Goal: Find contact information: Find contact information

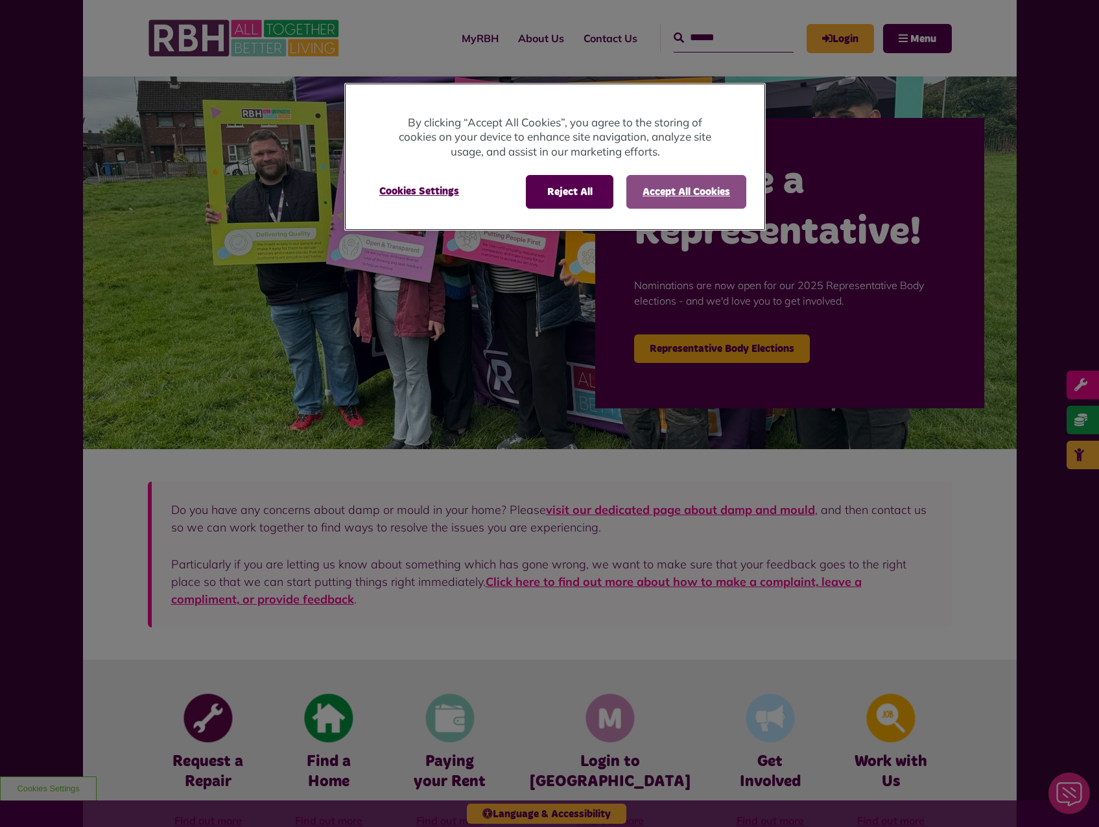
drag, startPoint x: 721, startPoint y: 174, endPoint x: 714, endPoint y: 184, distance: 11.5
click at [721, 174] on div "Reject All Accept All Cookies Cookies Settings" at bounding box center [555, 197] width 422 height 65
click at [712, 185] on button "Accept All Cookies" at bounding box center [686, 192] width 120 height 34
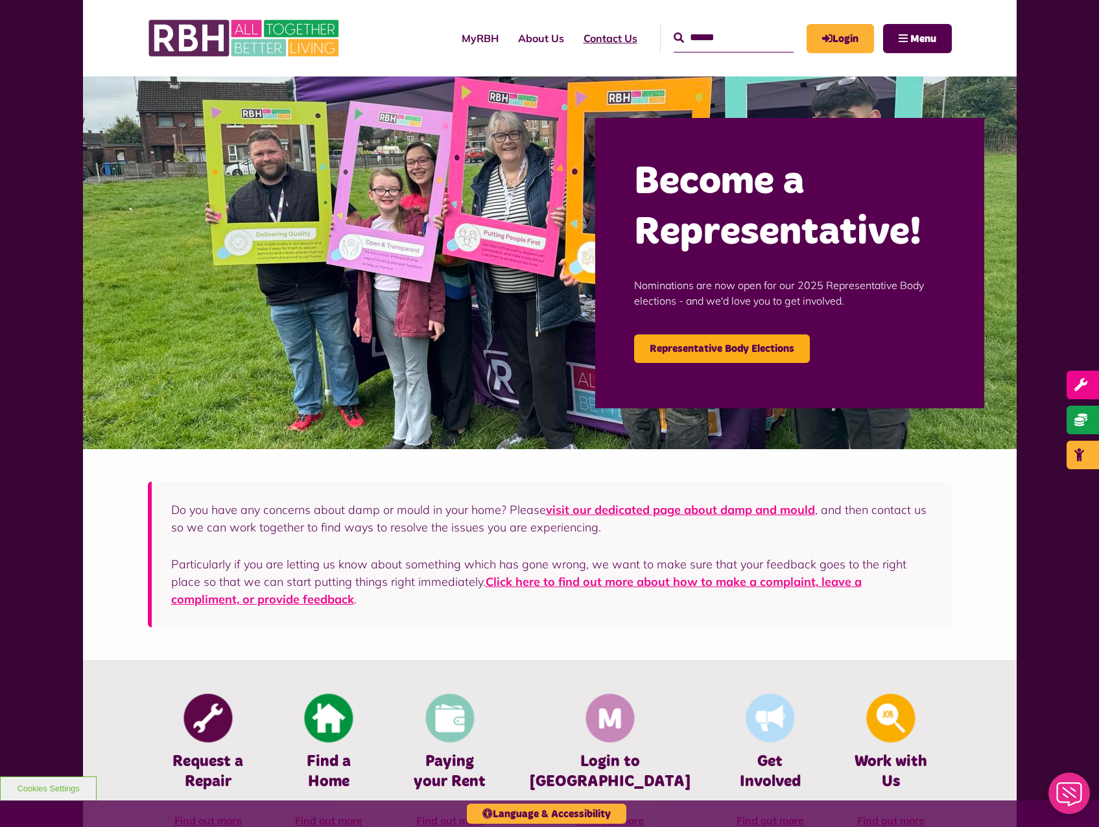
click at [594, 41] on link "Contact Us" at bounding box center [610, 38] width 73 height 35
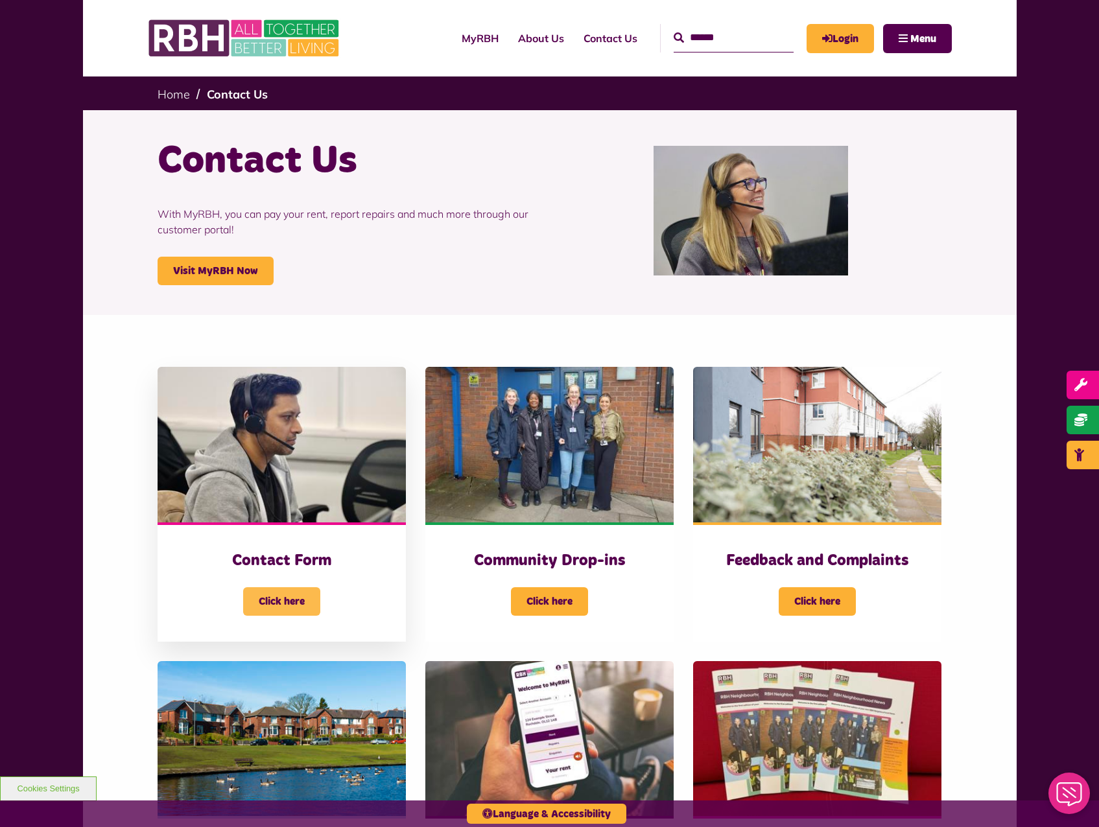
click at [288, 603] on span "Click here" at bounding box center [281, 602] width 77 height 29
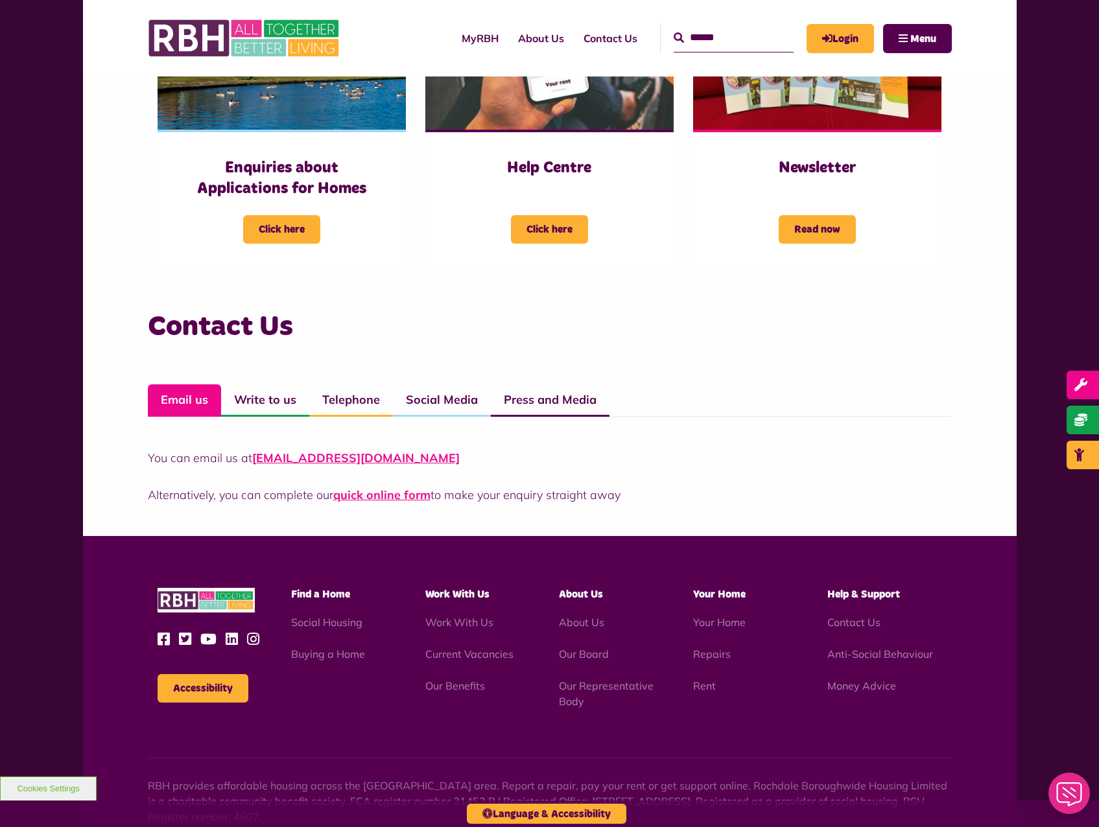
scroll to position [780, 0]
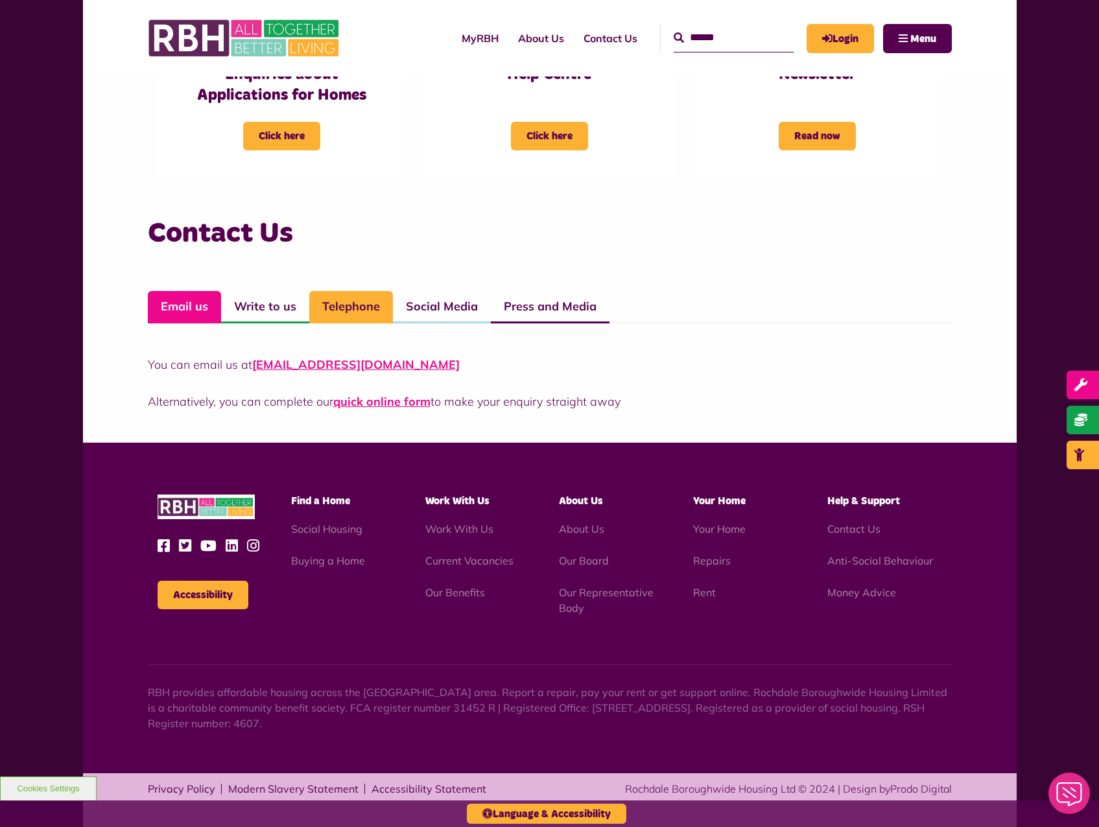
click at [372, 306] on link "Telephone" at bounding box center [351, 307] width 84 height 32
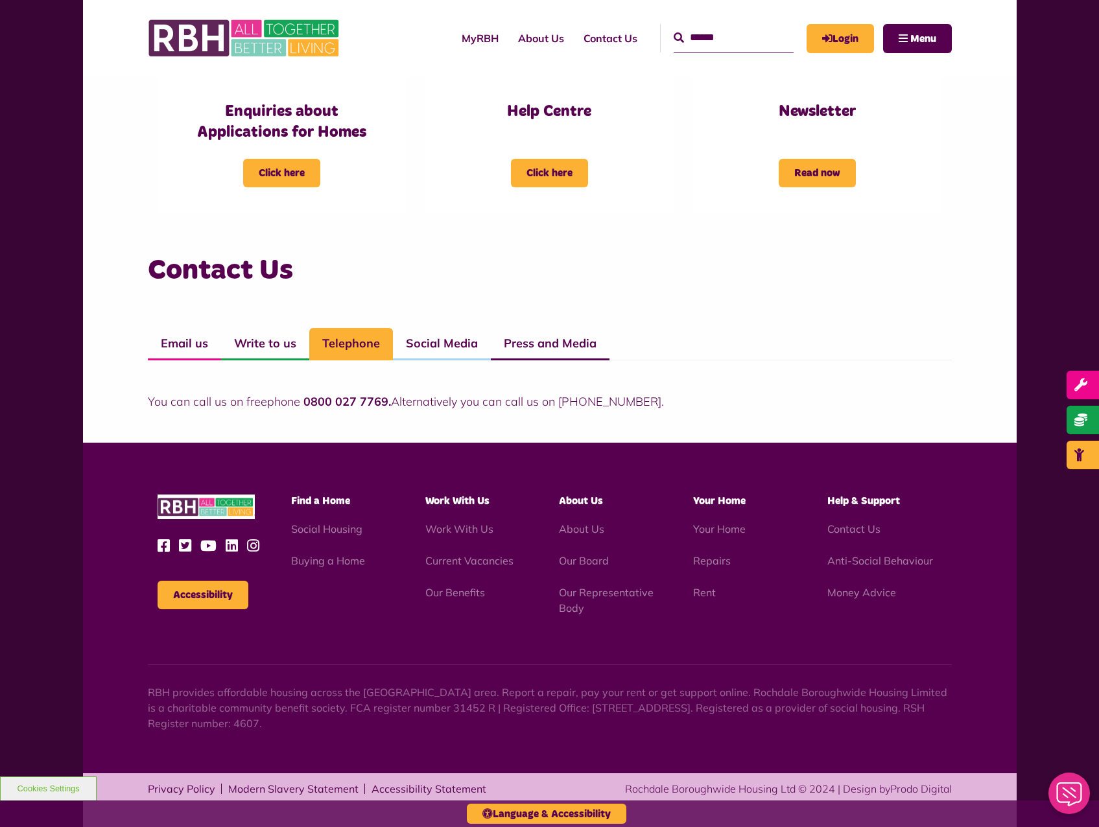
scroll to position [743, 0]
drag, startPoint x: 503, startPoint y: 404, endPoint x: 132, endPoint y: 403, distance: 370.3
click at [132, 403] on div "Contact Us Email us Write to us Telephone Social Media Press and Media You can …" at bounding box center [550, 344] width 934 height 197
copy p "You can call us on freephone 0800 027 7769. Alternatively you can call us on 01…"
